Goal: Navigation & Orientation: Find specific page/section

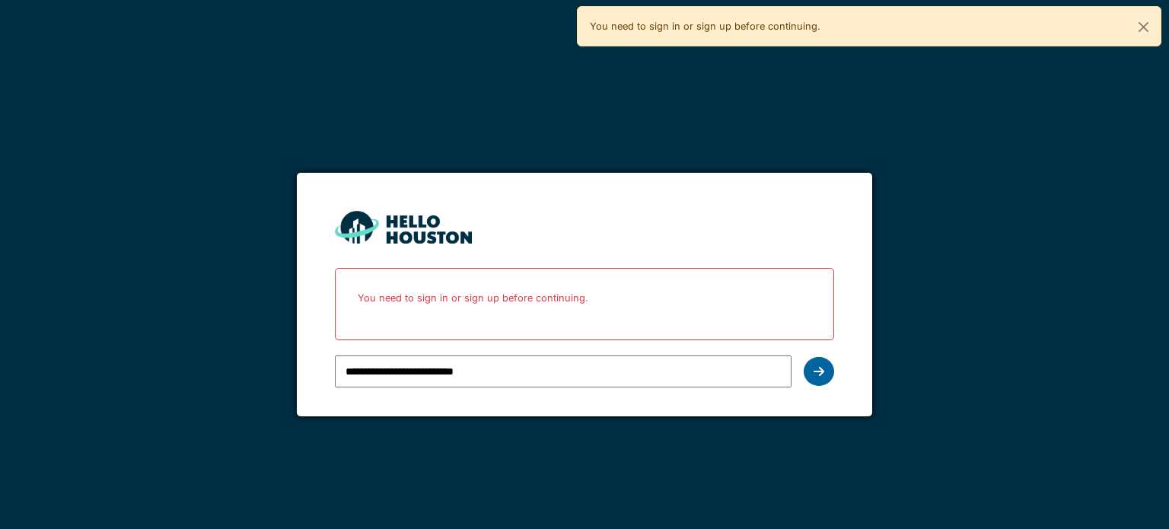
click at [823, 363] on div at bounding box center [819, 371] width 30 height 29
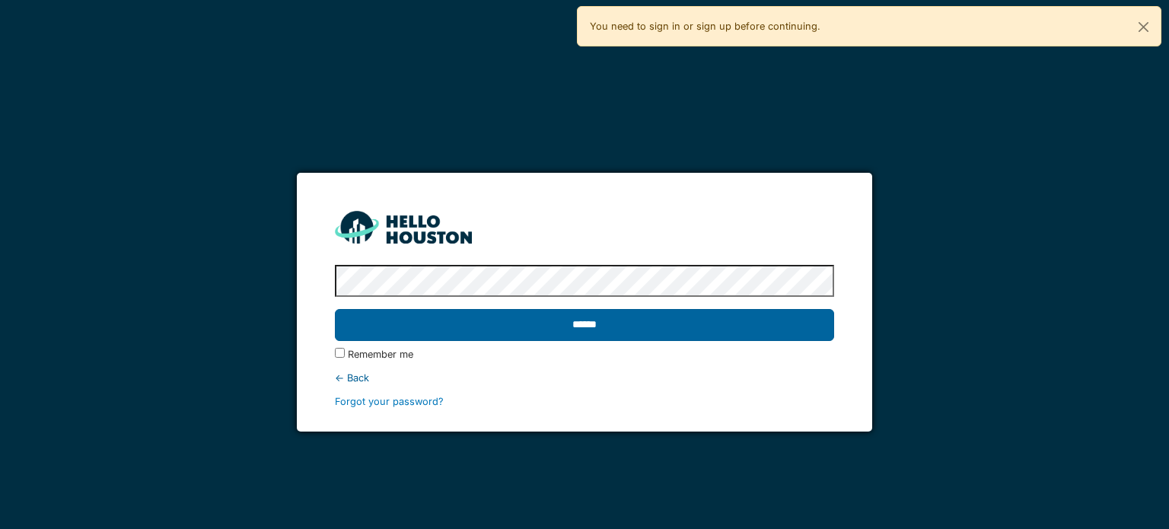
click at [688, 332] on input "******" at bounding box center [584, 325] width 498 height 32
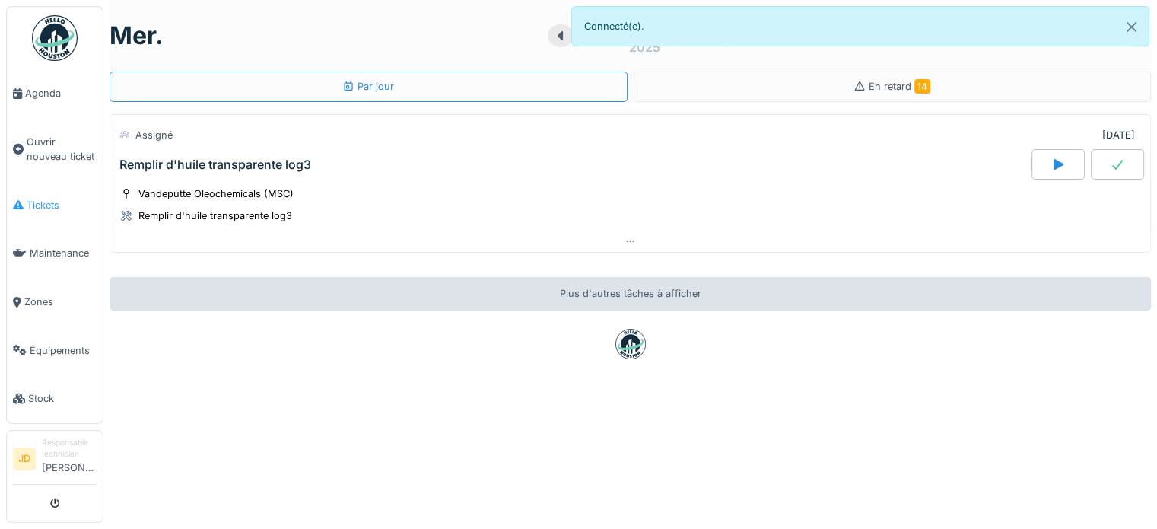
click at [50, 198] on span "Tickets" at bounding box center [62, 205] width 70 height 14
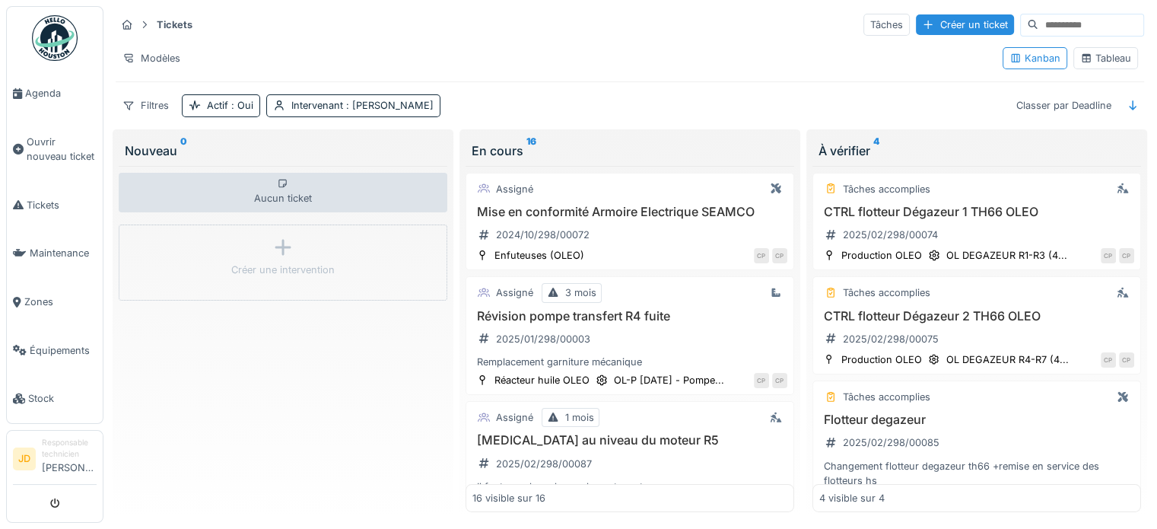
click at [1083, 61] on div "Tableau" at bounding box center [1106, 58] width 51 height 14
